Goal: Information Seeking & Learning: Learn about a topic

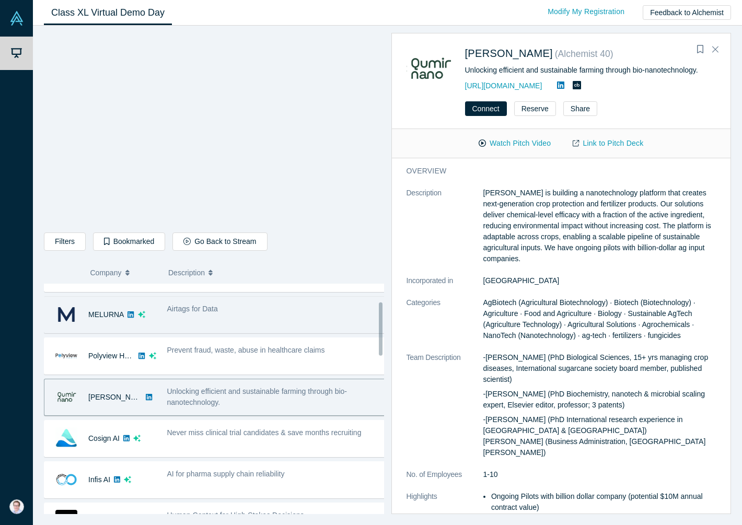
scroll to position [162, 0]
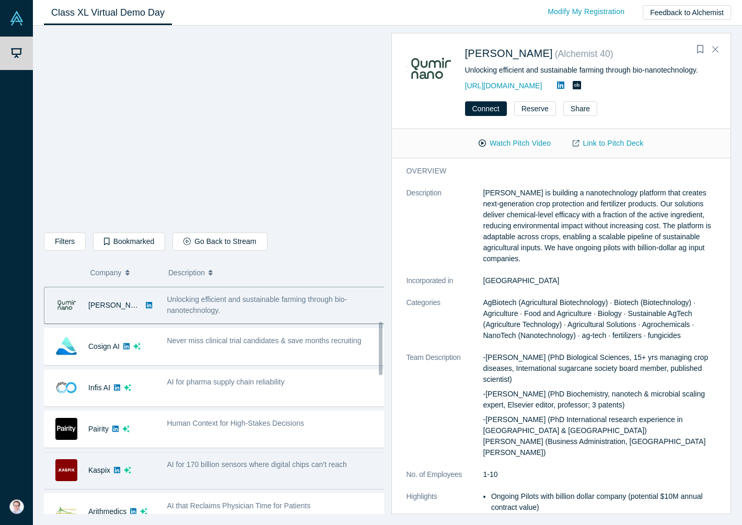
click at [224, 476] on div "AI for 170 billion sensors where digital chips can't reach" at bounding box center [277, 470] width 230 height 33
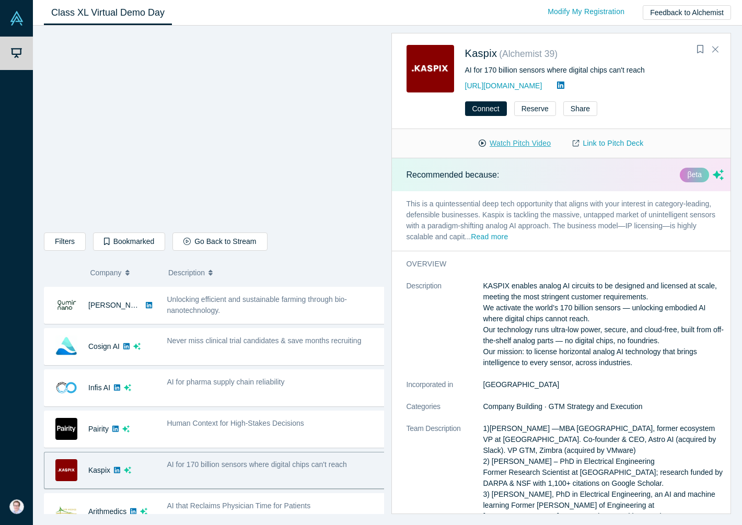
click at [523, 142] on button "Watch Pitch Video" at bounding box center [515, 143] width 94 height 18
click at [607, 144] on link "Link to Pitch Deck" at bounding box center [608, 143] width 93 height 18
click at [127, 244] on button "Bookmarked" at bounding box center [129, 242] width 72 height 18
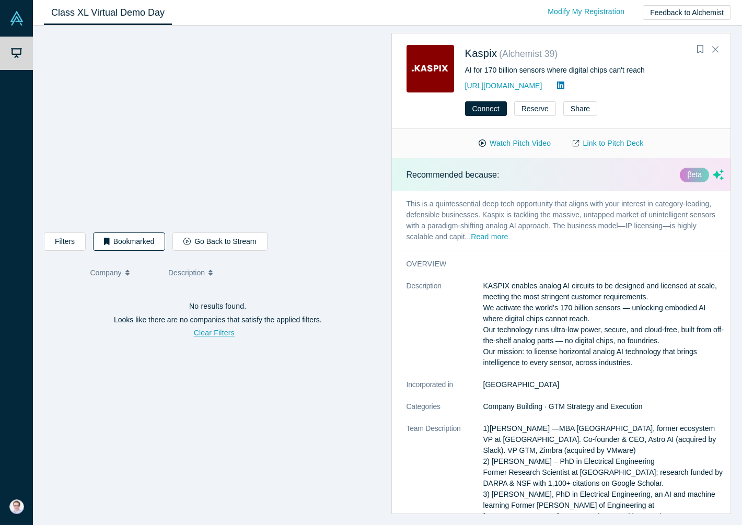
click at [147, 241] on button "Bookmarked" at bounding box center [129, 242] width 72 height 18
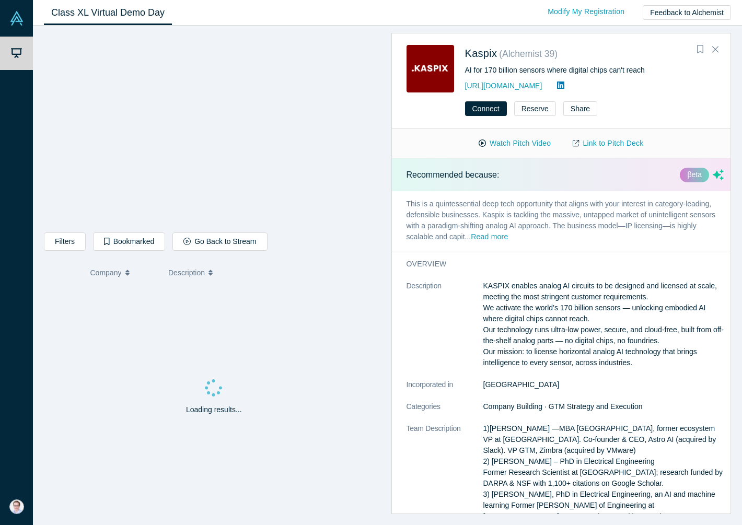
click at [699, 48] on icon "Bookmark" at bounding box center [700, 49] width 6 height 8
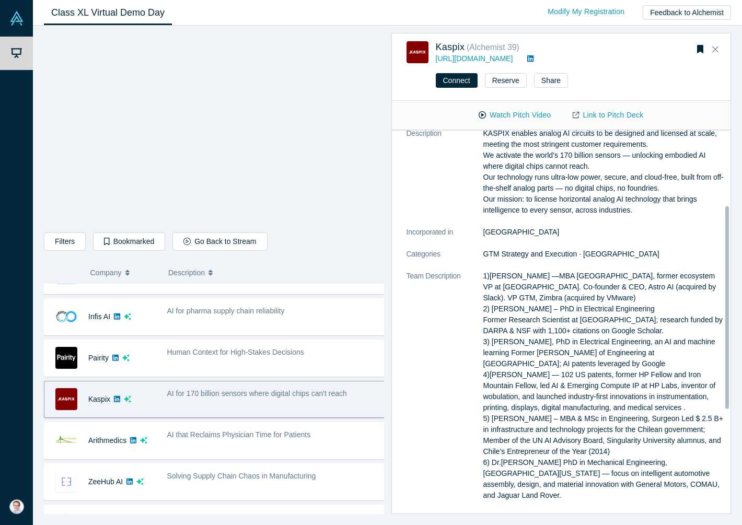
scroll to position [142, 0]
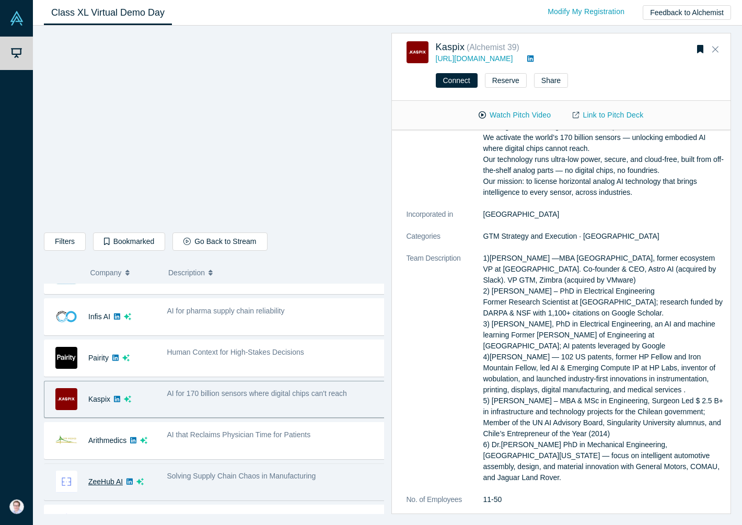
click at [102, 481] on link "ZeeHub AI" at bounding box center [105, 482] width 35 height 8
